Goal: Find specific page/section: Find specific page/section

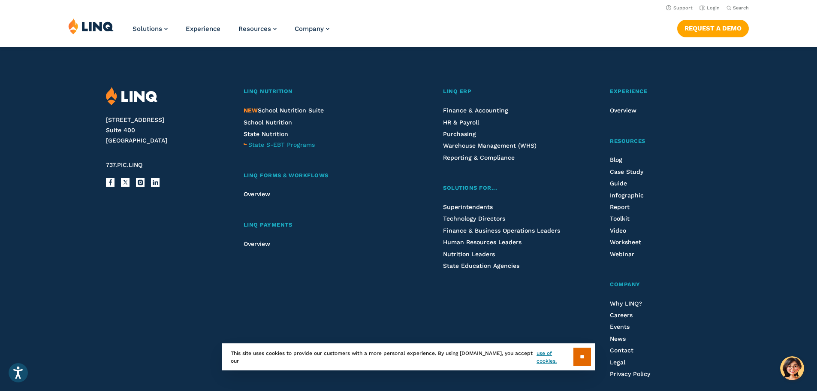
scroll to position [2207, 0]
click at [621, 315] on span "Careers" at bounding box center [621, 315] width 23 height 7
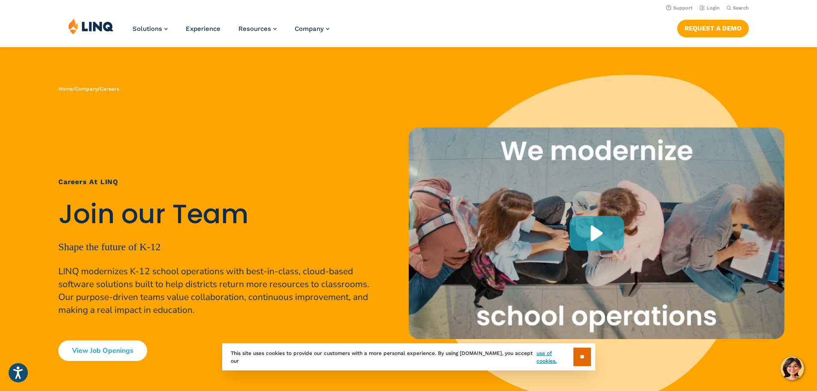
click at [104, 354] on link "View Job Openings" at bounding box center [102, 350] width 89 height 21
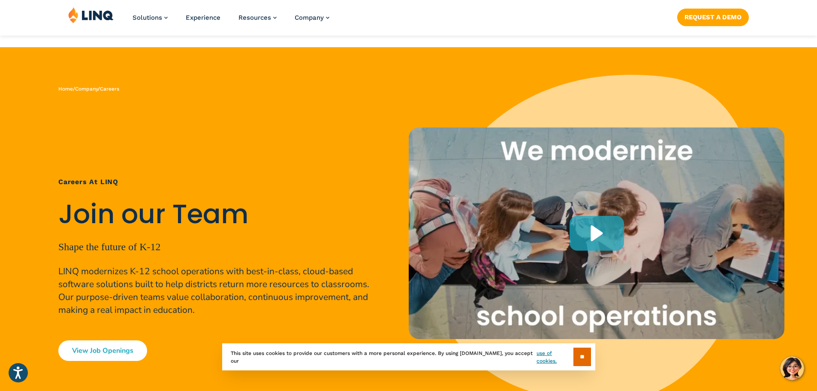
scroll to position [2245, 0]
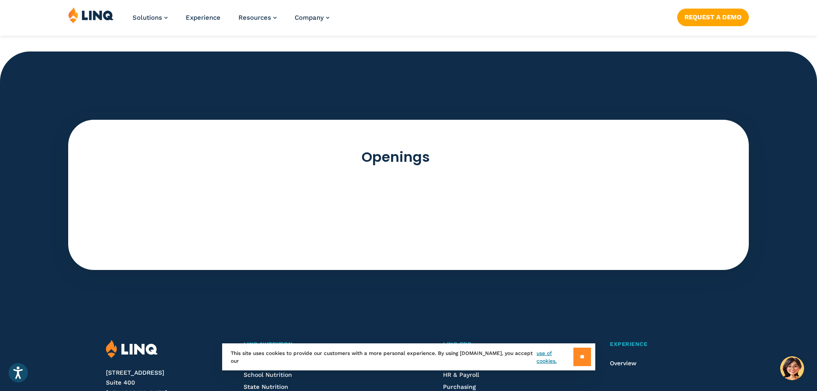
click at [581, 358] on input "**" at bounding box center [583, 357] width 18 height 18
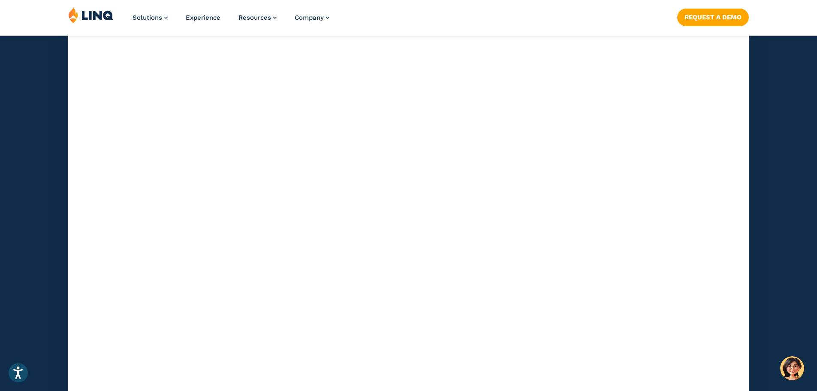
scroll to position [2545, 0]
